Goal: Use online tool/utility: Utilize a website feature to perform a specific function

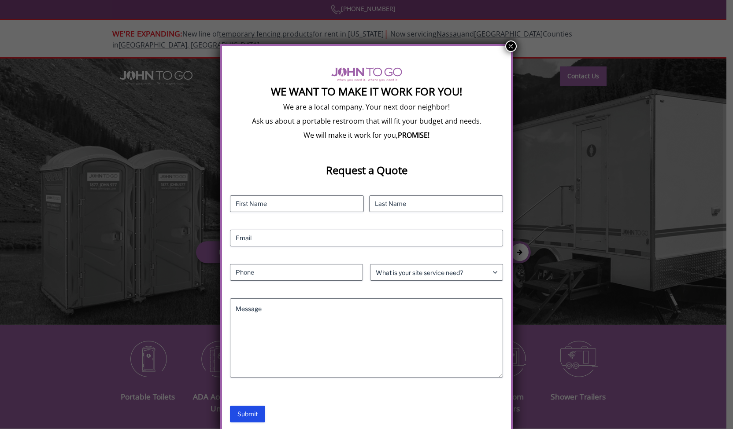
click at [509, 47] on button "×" at bounding box center [510, 46] width 11 height 11
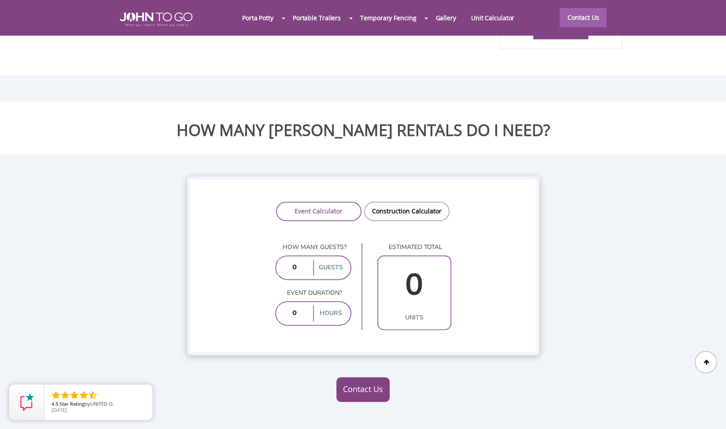
scroll to position [619, 0]
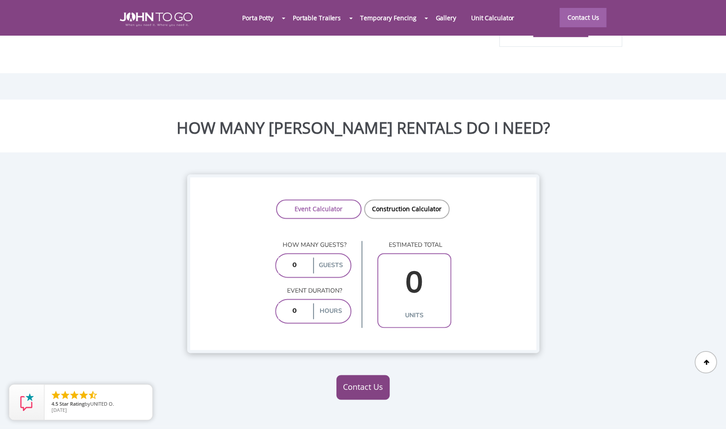
click at [307, 237] on div at bounding box center [363, 214] width 726 height 429
click at [297, 258] on input "number" at bounding box center [294, 266] width 33 height 16
type input "200"
type input "8"
type input "6"
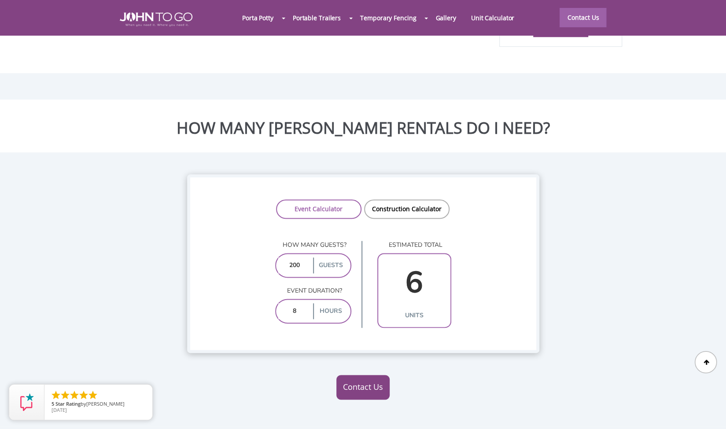
type input "8"
click at [301, 258] on input "200" at bounding box center [294, 266] width 33 height 16
type input "20"
type input "2"
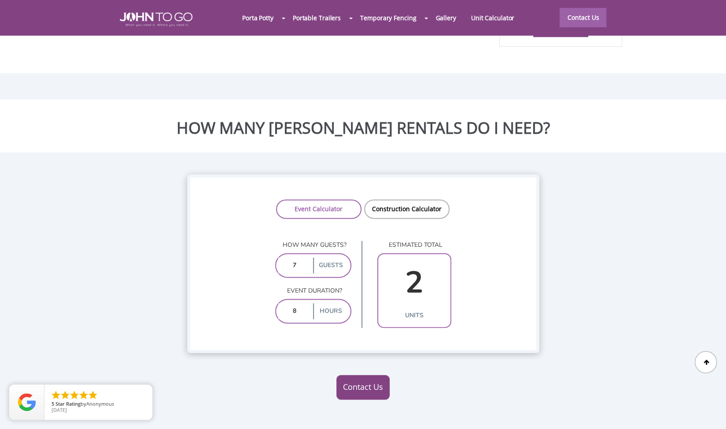
type input "70"
type input "3"
type input "700"
type input "8"
type input "700"
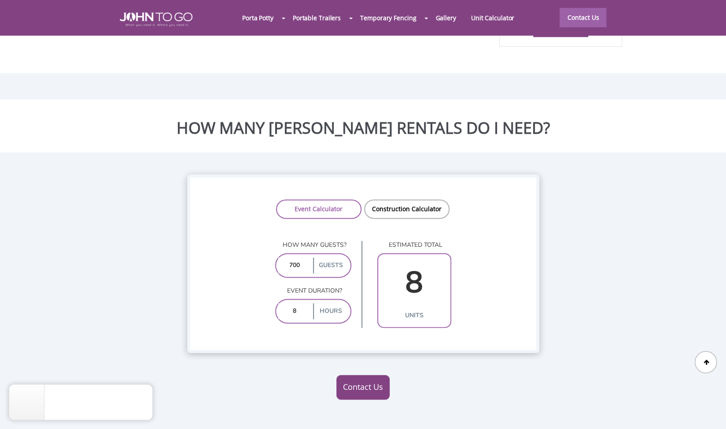
click at [299, 303] on input "8" at bounding box center [294, 311] width 33 height 16
type input "10"
type input "9"
type input "1"
type input "4"
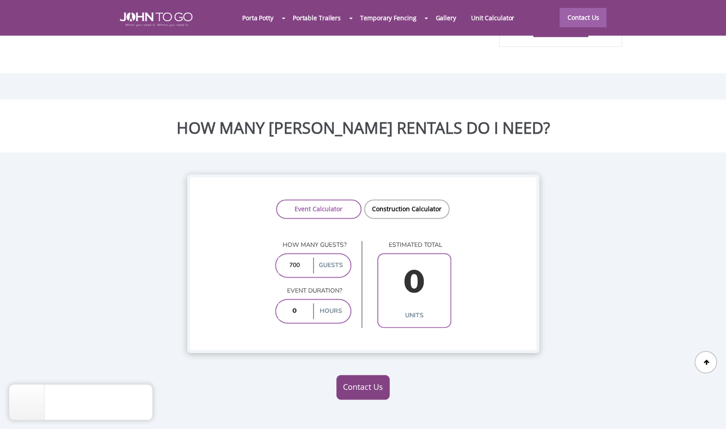
type input "2"
type input "5"
type input "10"
type input "9"
type input "1"
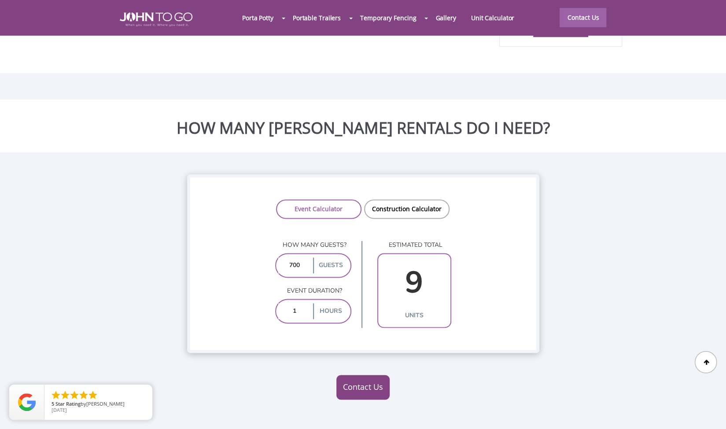
type input "4"
type input "10"
type input "9"
type input "1"
type input "4"
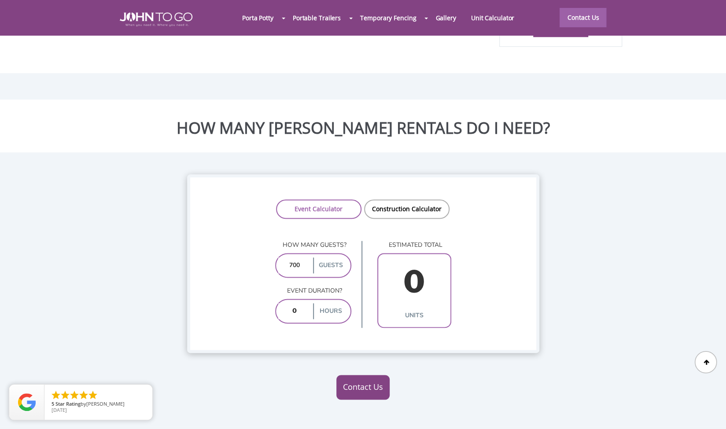
type input "2"
type input "5"
type input "10"
type input "9"
type input "1"
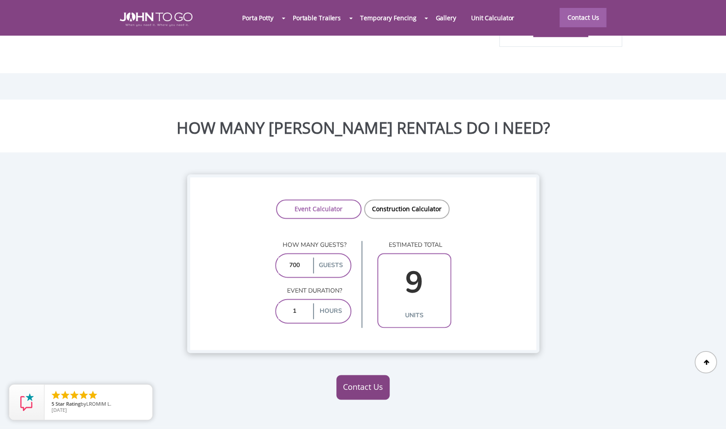
type input "4"
type input "1"
type input "4"
type input "10"
type input "9"
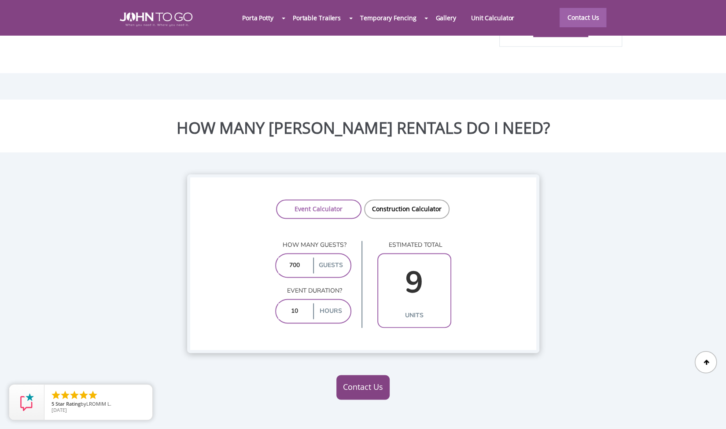
type input "1"
type input "4"
type input "10"
type input "9"
type input "10"
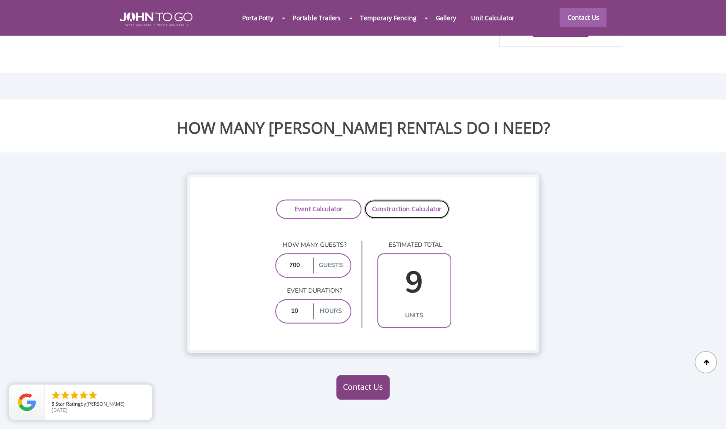
click at [412, 199] on link "Construction Calculator" at bounding box center [406, 208] width 85 height 19
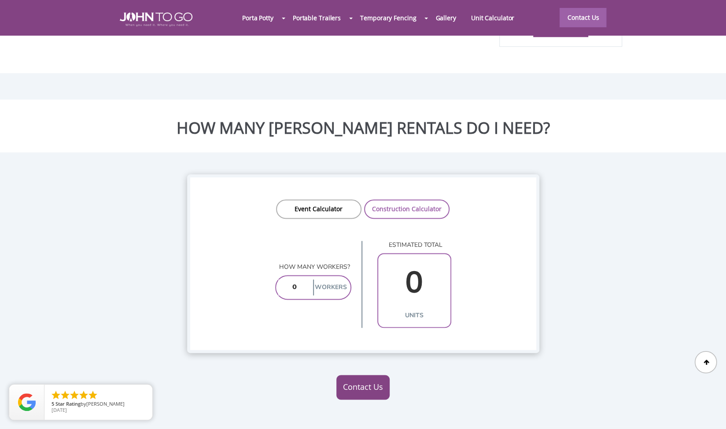
click at [299, 280] on input "number" at bounding box center [294, 288] width 33 height 16
type input "40"
type input "4"
type input "400"
type input "40"
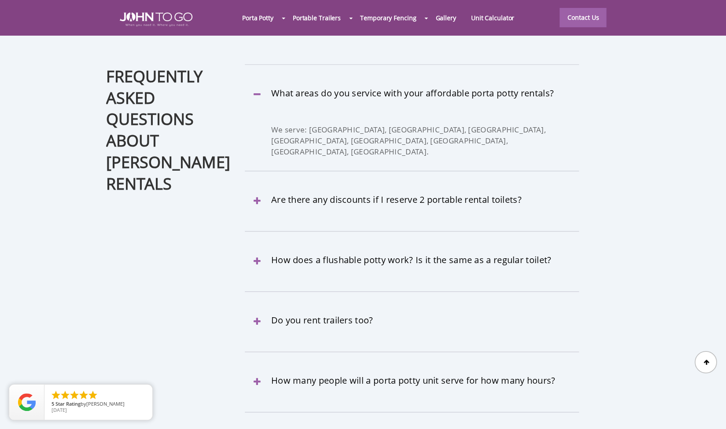
scroll to position [2617, 0]
